Goal: Information Seeking & Learning: Learn about a topic

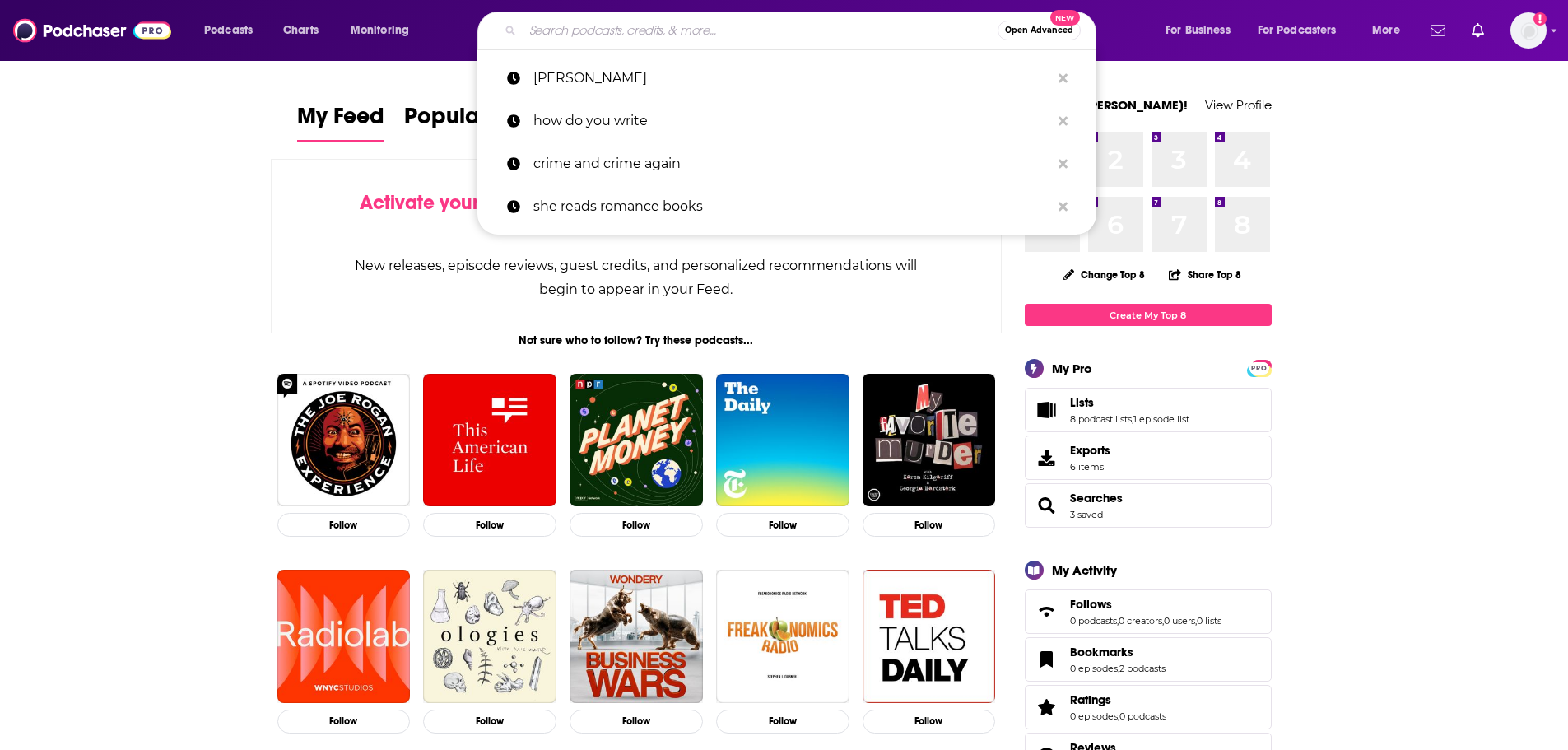
drag, startPoint x: 716, startPoint y: 25, endPoint x: 723, endPoint y: 14, distance: 13.0
click at [721, 20] on input "Search podcasts, credits, & more..." at bounding box center [760, 30] width 474 height 26
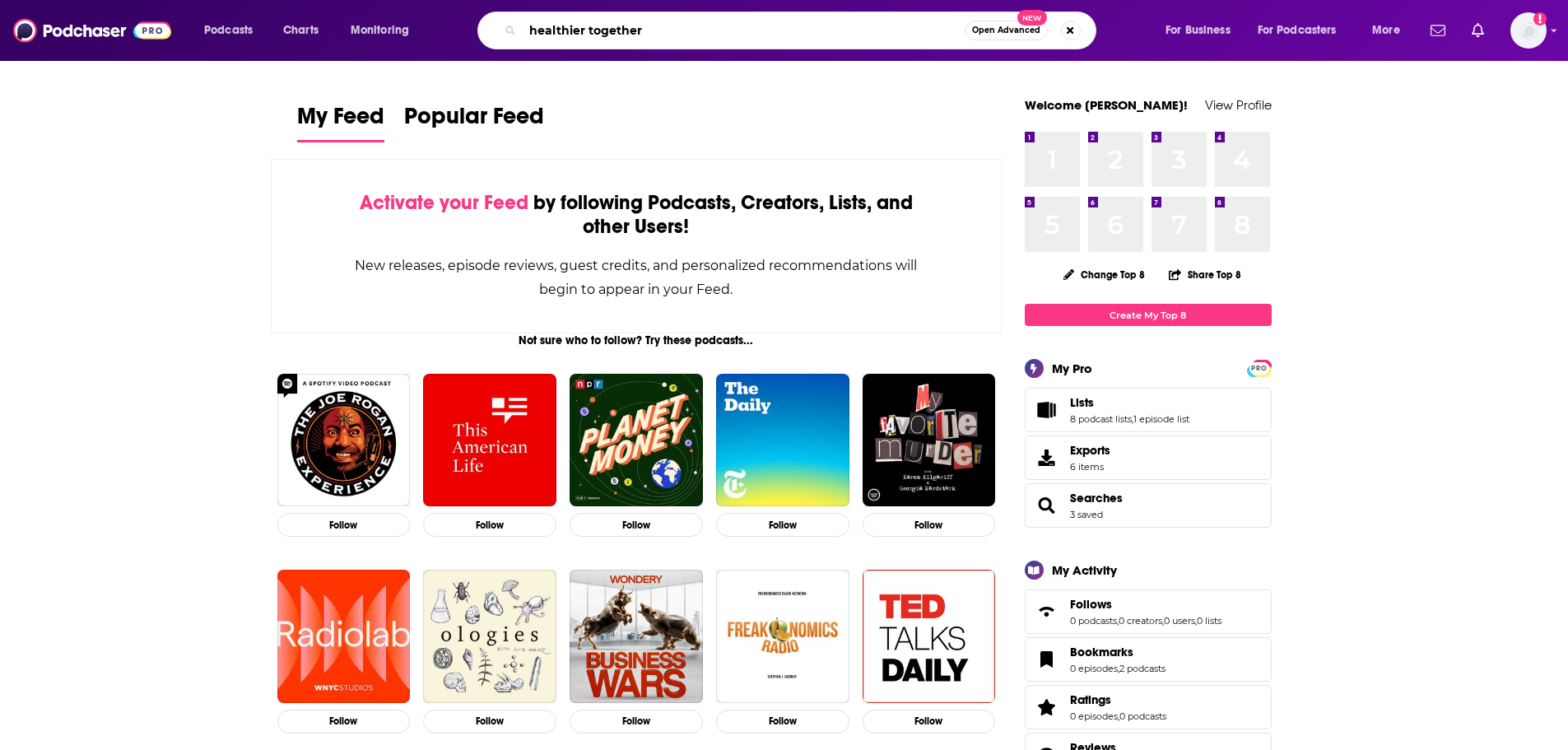
type input "healthier together"
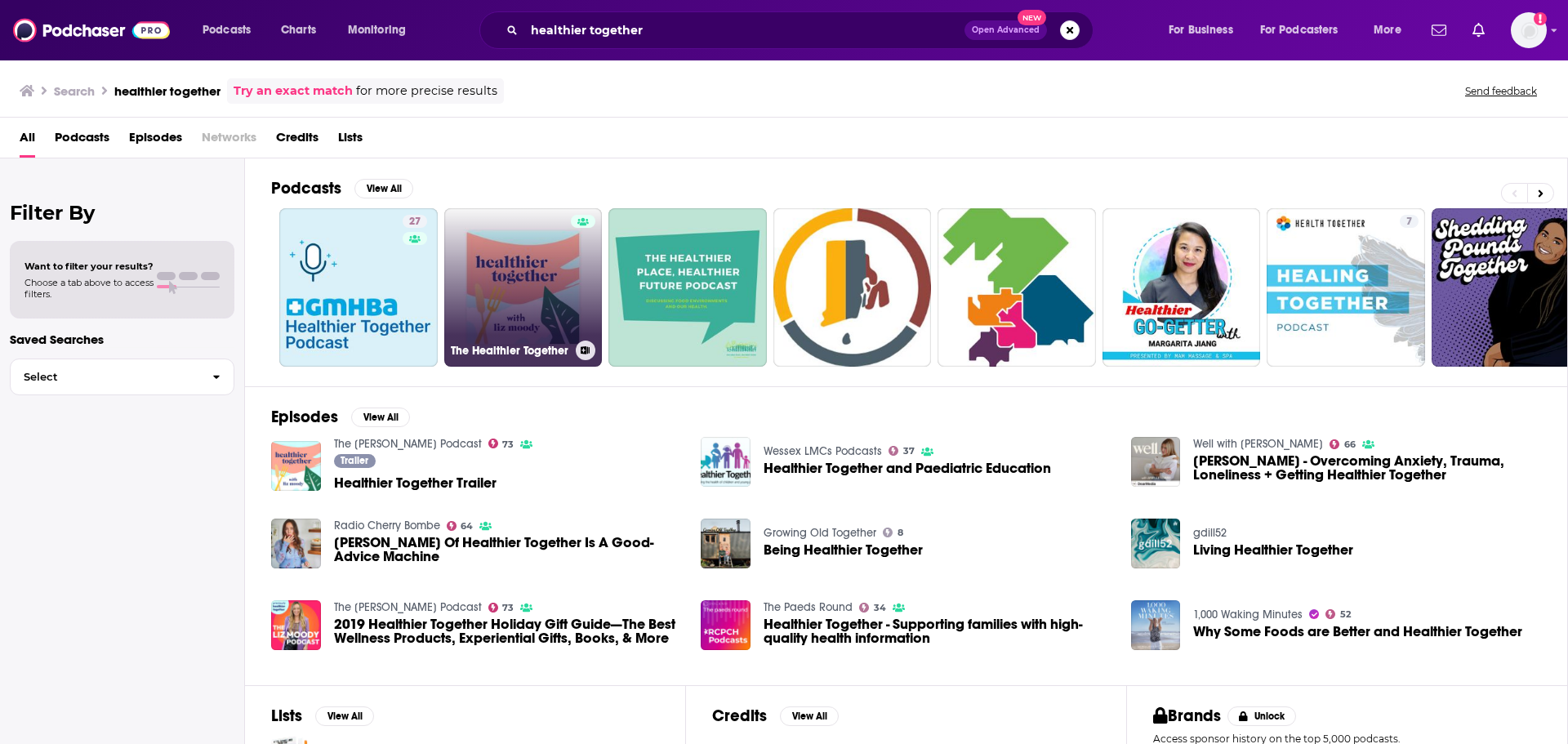
click at [511, 289] on link "The Healthier Together" at bounding box center [523, 288] width 159 height 159
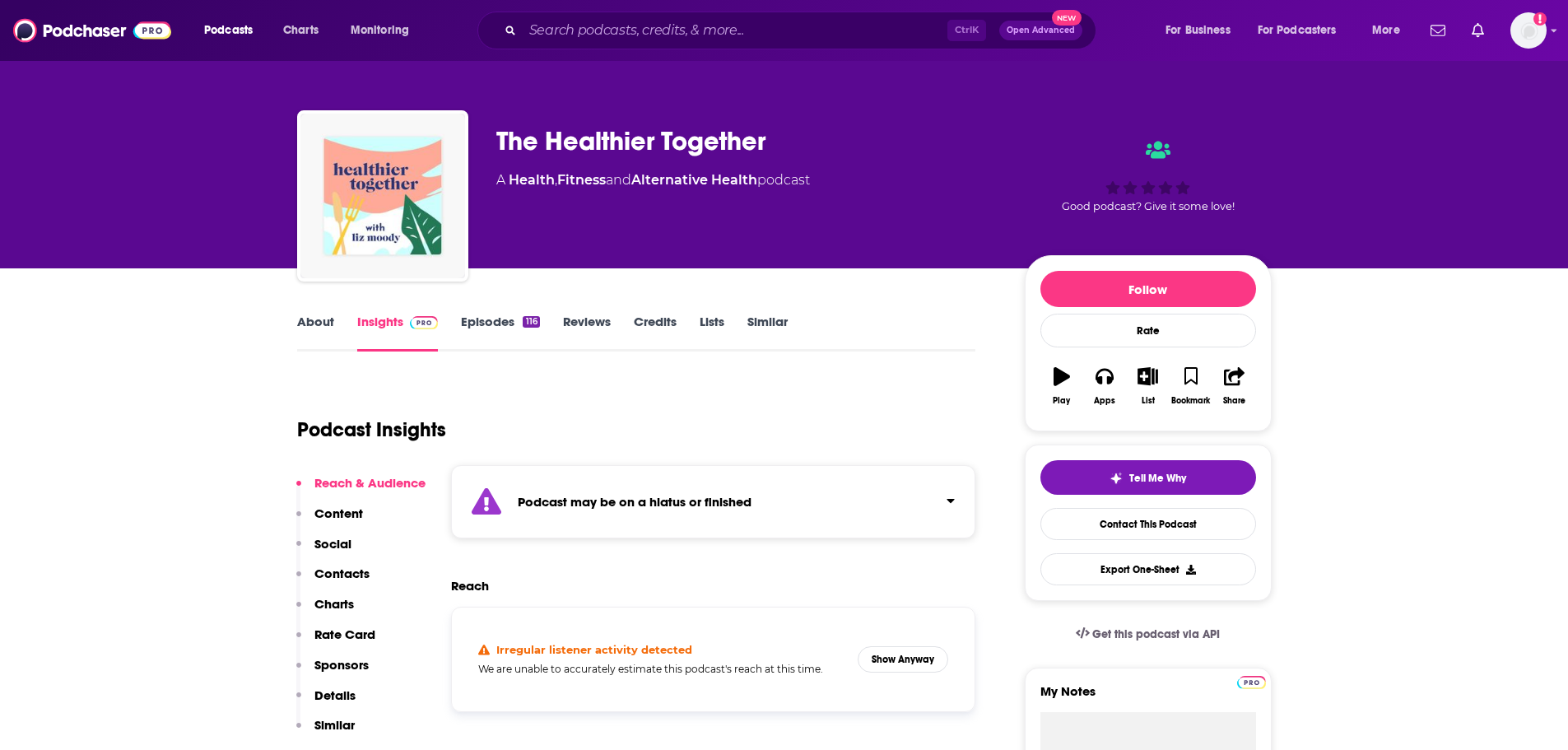
scroll to position [82, 0]
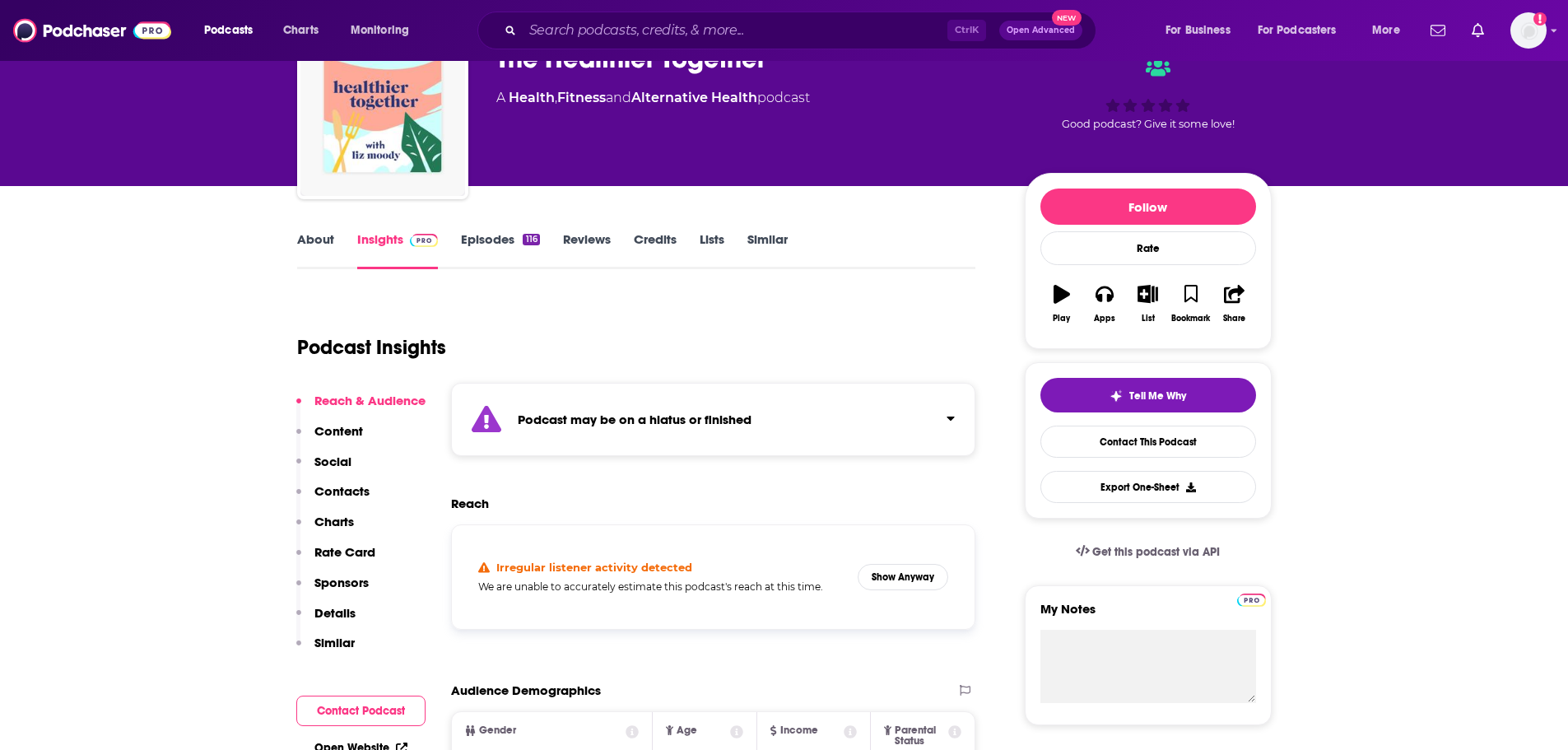
click at [500, 245] on link "Episodes 116" at bounding box center [500, 250] width 78 height 38
